Goal: Navigation & Orientation: Find specific page/section

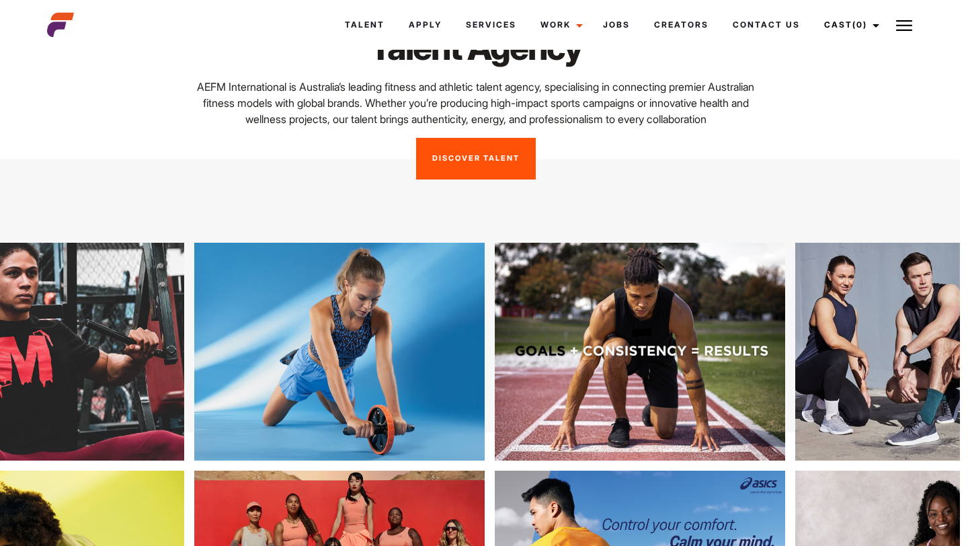
scroll to position [0, 8]
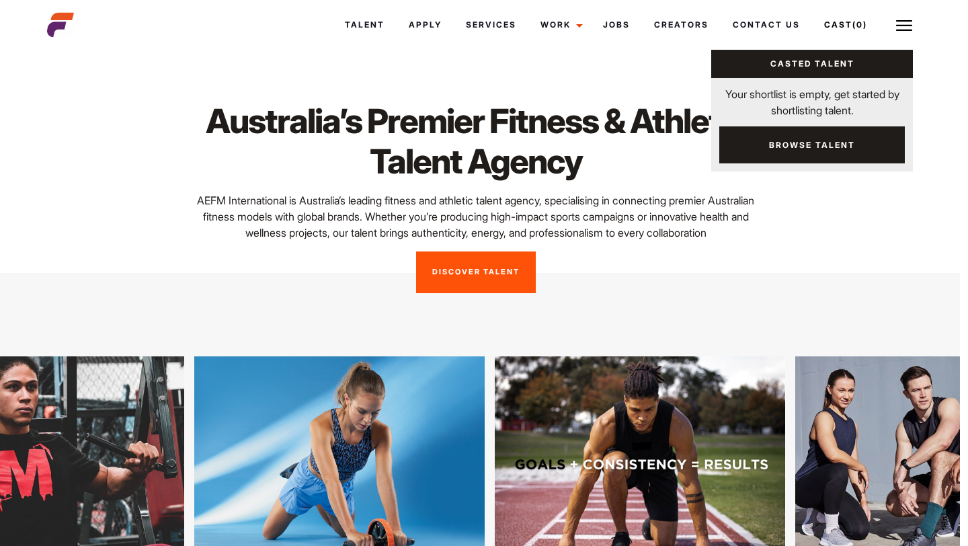
click at [825, 61] on link "Casted Talent" at bounding box center [813, 64] width 202 height 28
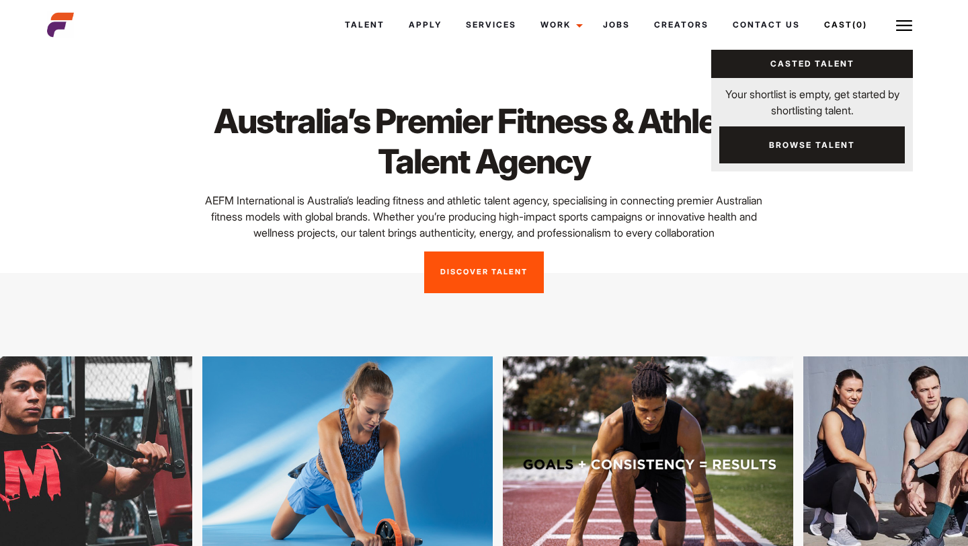
click at [806, 59] on link "Casted Talent" at bounding box center [813, 64] width 202 height 28
click at [896, 65] on link "Casted Talent" at bounding box center [813, 64] width 202 height 28
click at [853, 56] on link "Casted Talent" at bounding box center [813, 64] width 202 height 28
click at [816, 137] on link "Browse Talent" at bounding box center [813, 144] width 186 height 37
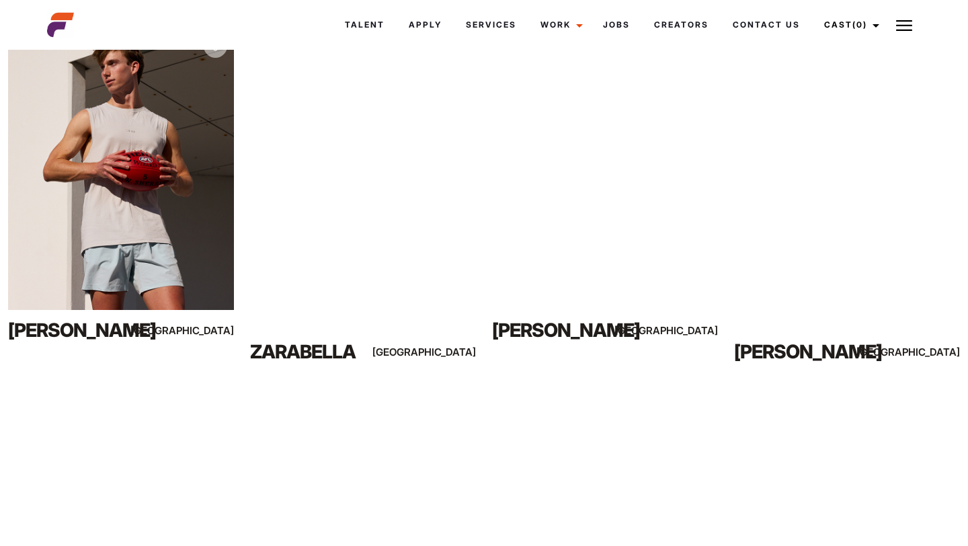
scroll to position [915, 0]
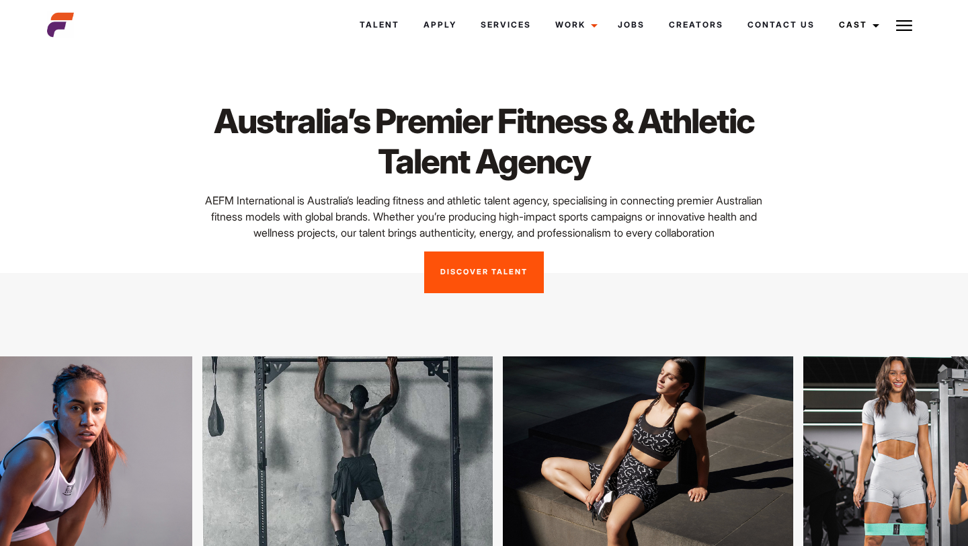
scroll to position [0, 8]
